Goal: Task Accomplishment & Management: Use online tool/utility

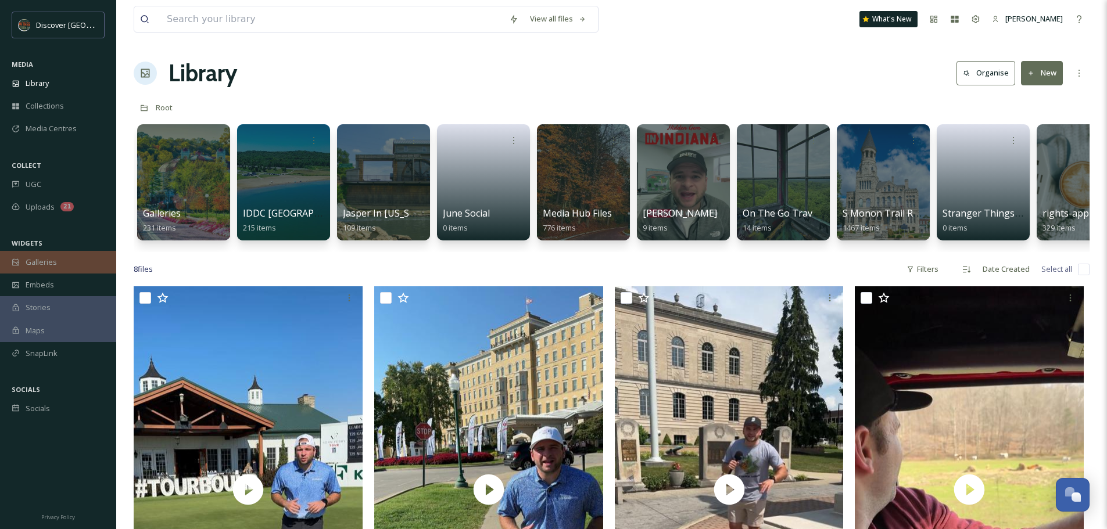
click at [48, 260] on span "Galleries" at bounding box center [41, 262] width 31 height 11
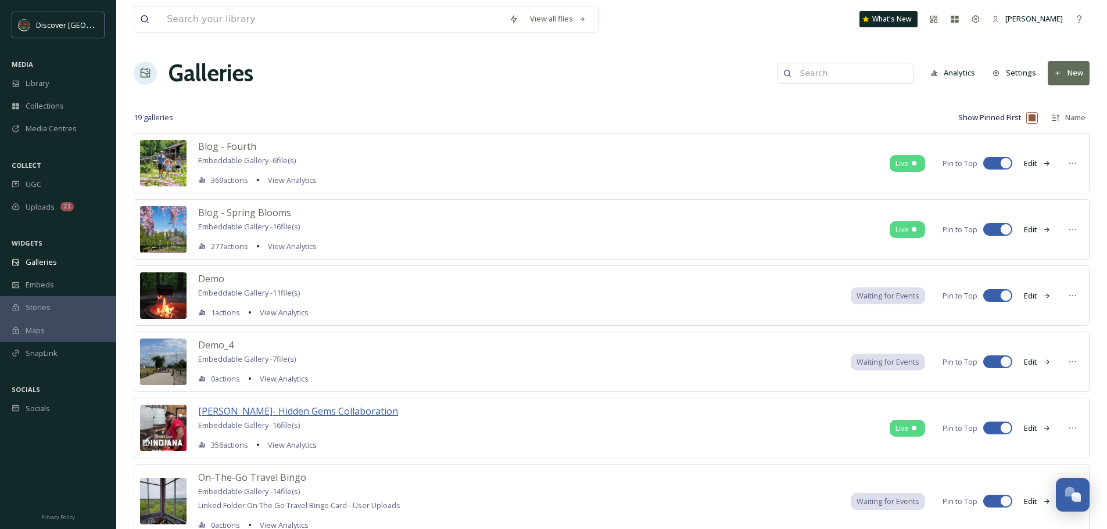
click at [339, 411] on span "[PERSON_NAME]- Hidden Gems Collaboration" at bounding box center [298, 411] width 200 height 13
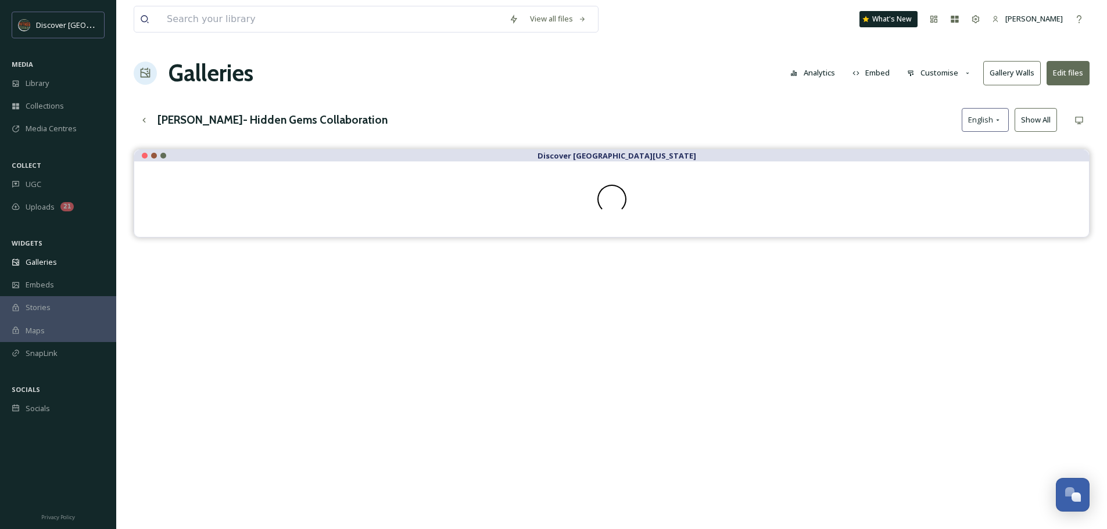
click at [965, 74] on icon at bounding box center [968, 74] width 8 height 8
click at [925, 93] on div "Layout" at bounding box center [942, 99] width 81 height 23
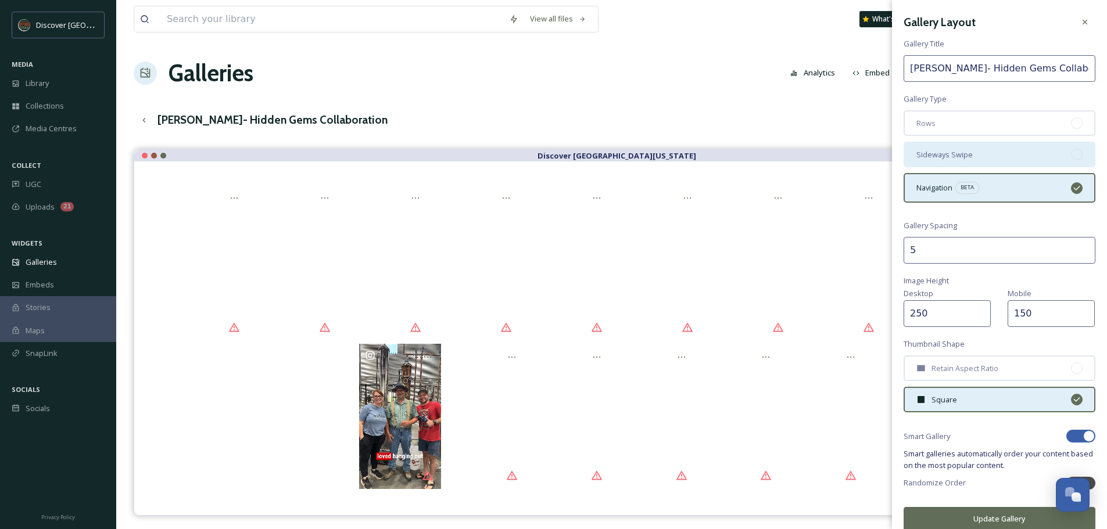
click at [973, 153] on div "Sideways Swipe" at bounding box center [1000, 155] width 192 height 26
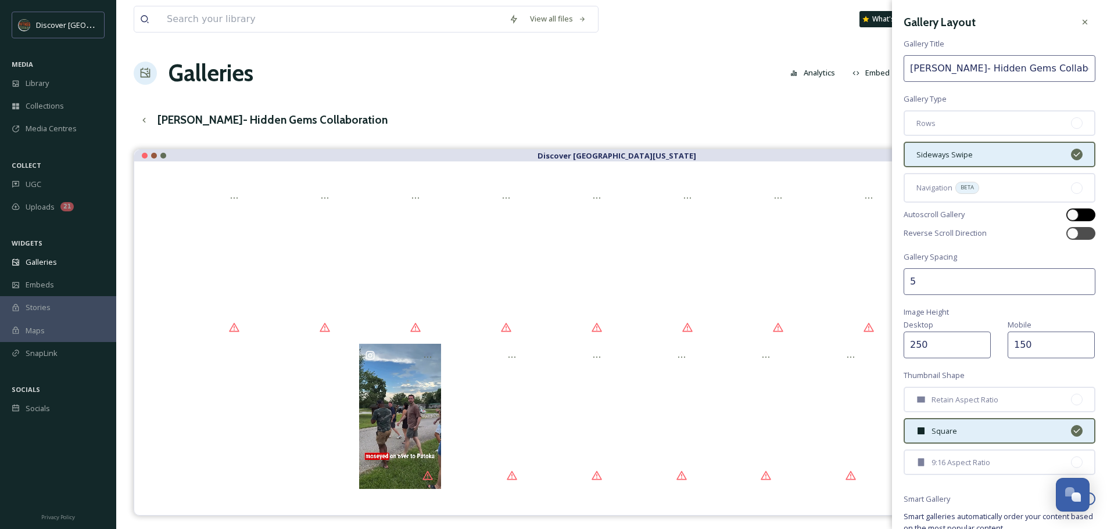
click at [1068, 215] on div at bounding box center [1073, 215] width 12 height 12
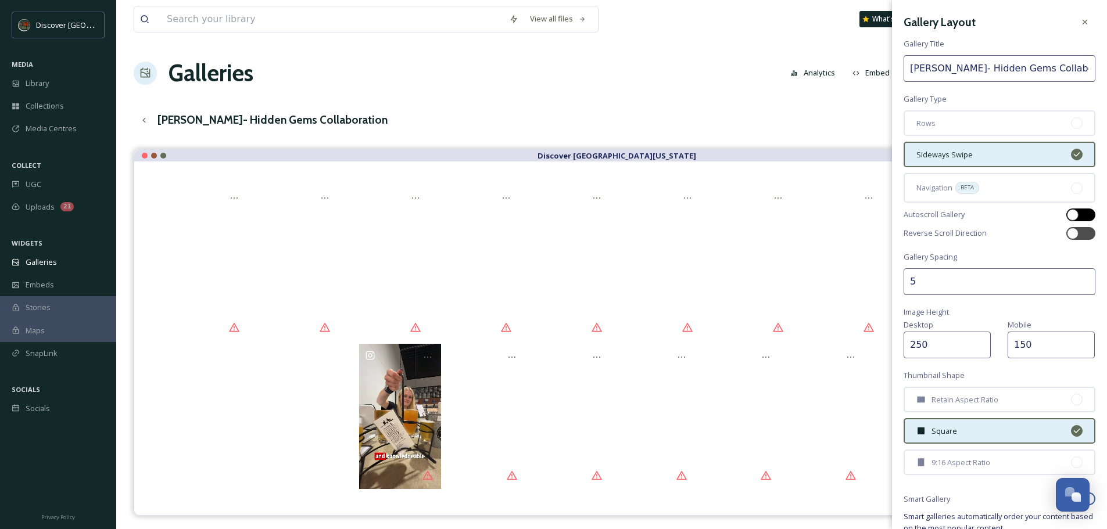
checkbox input "true"
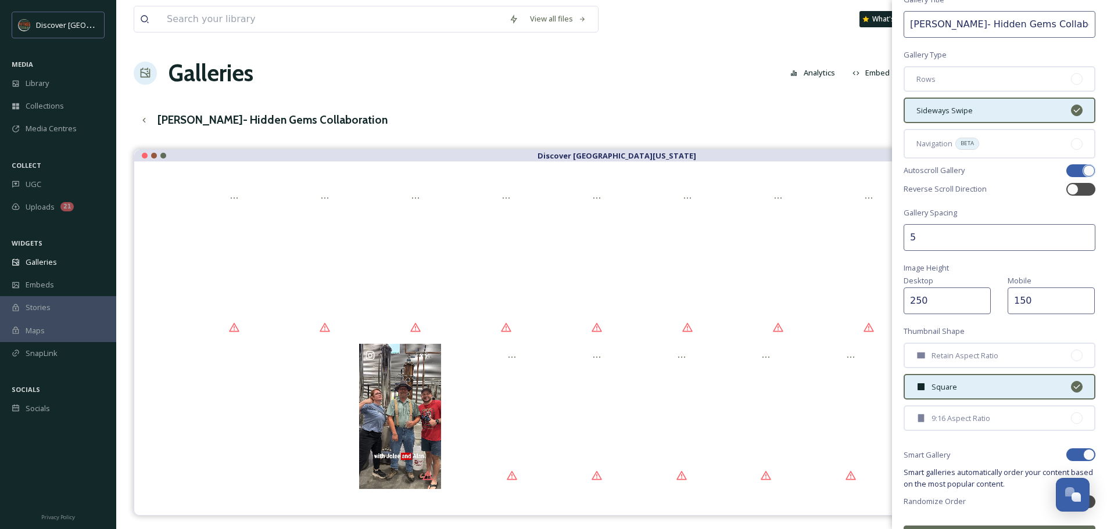
scroll to position [76, 0]
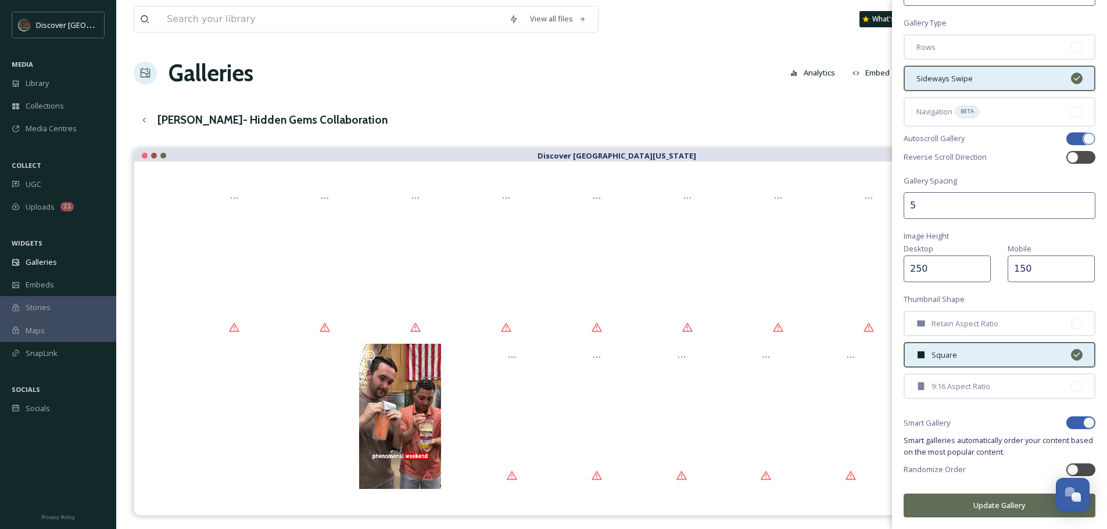
click at [985, 507] on button "Update Gallery" at bounding box center [1000, 506] width 192 height 24
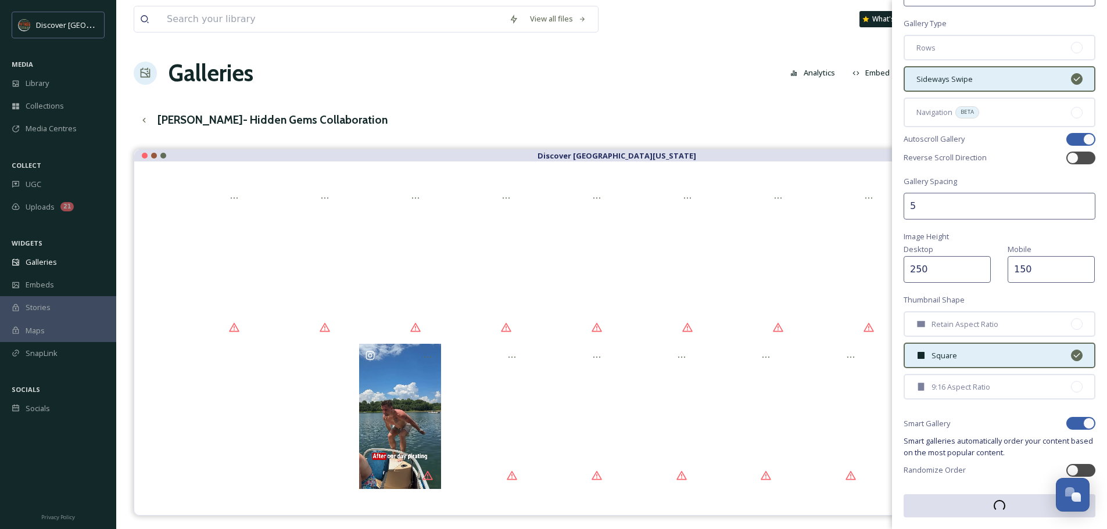
scroll to position [76, 0]
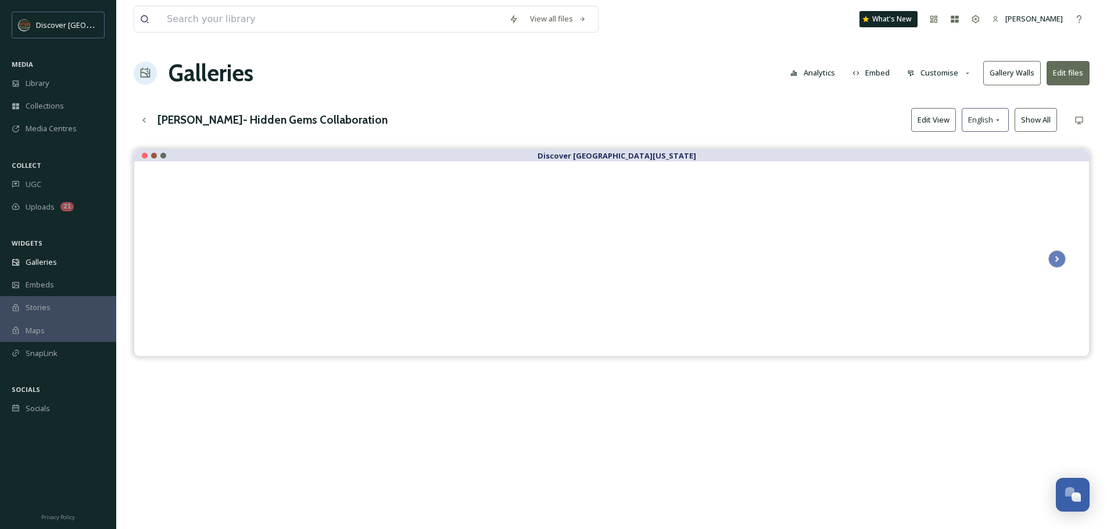
click at [878, 71] on button "Embed" at bounding box center [871, 73] width 49 height 23
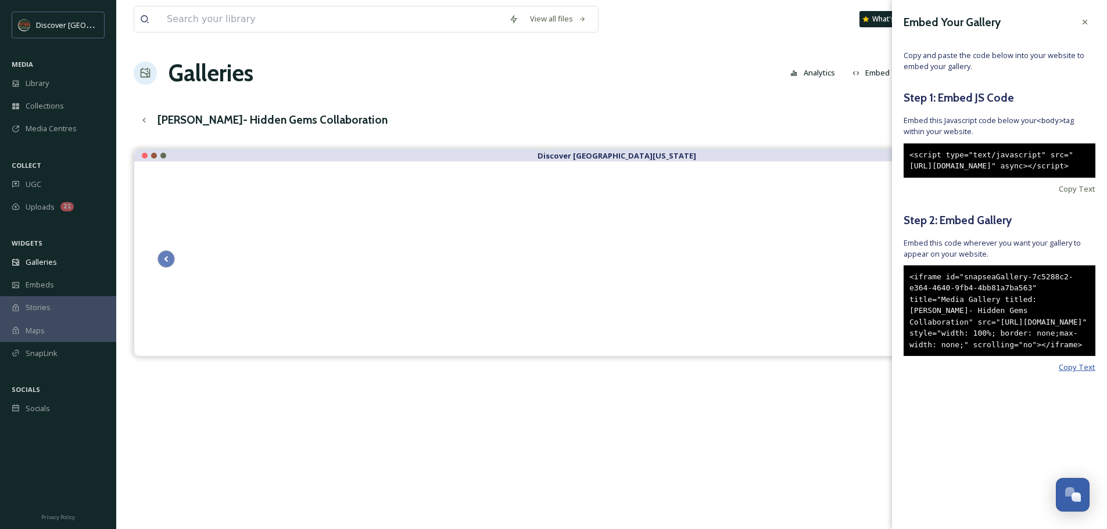
click at [1075, 373] on span "Copy Text" at bounding box center [1077, 367] width 37 height 11
